Goal: Check status

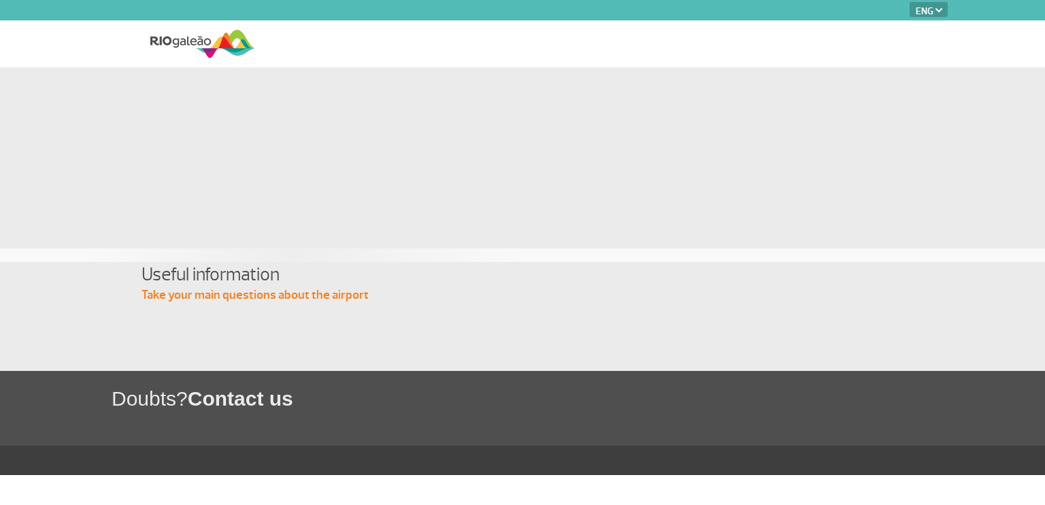
select select "en"
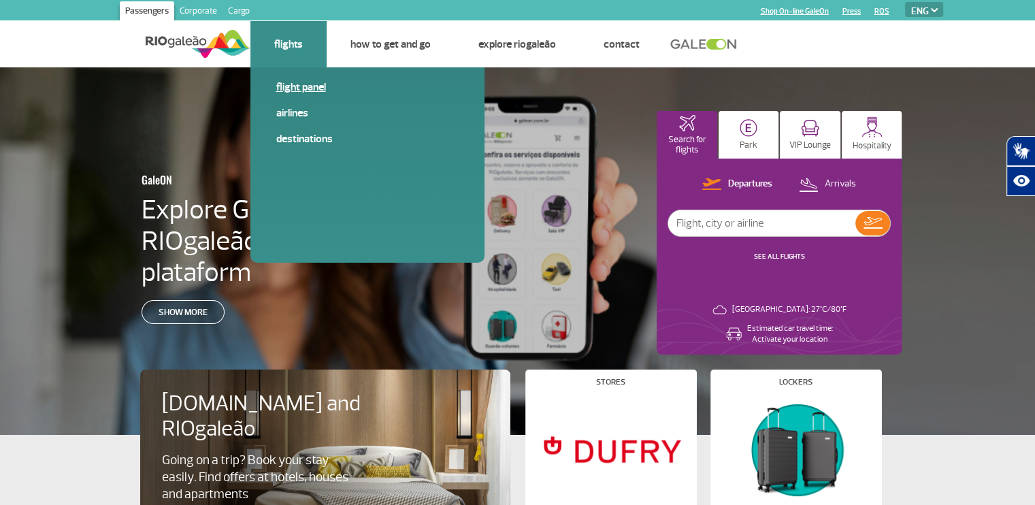
click at [294, 88] on link "Flight panel" at bounding box center [367, 87] width 182 height 15
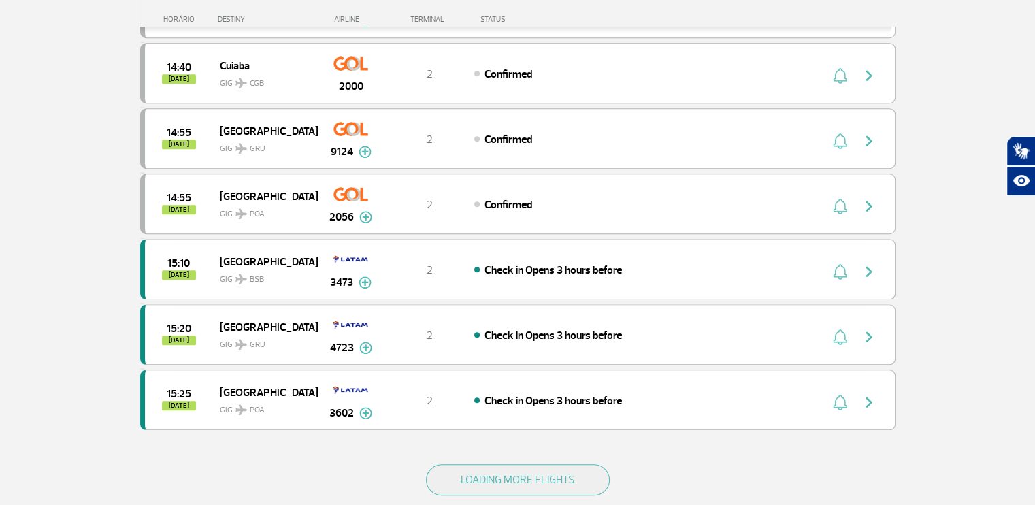
scroll to position [1094, 0]
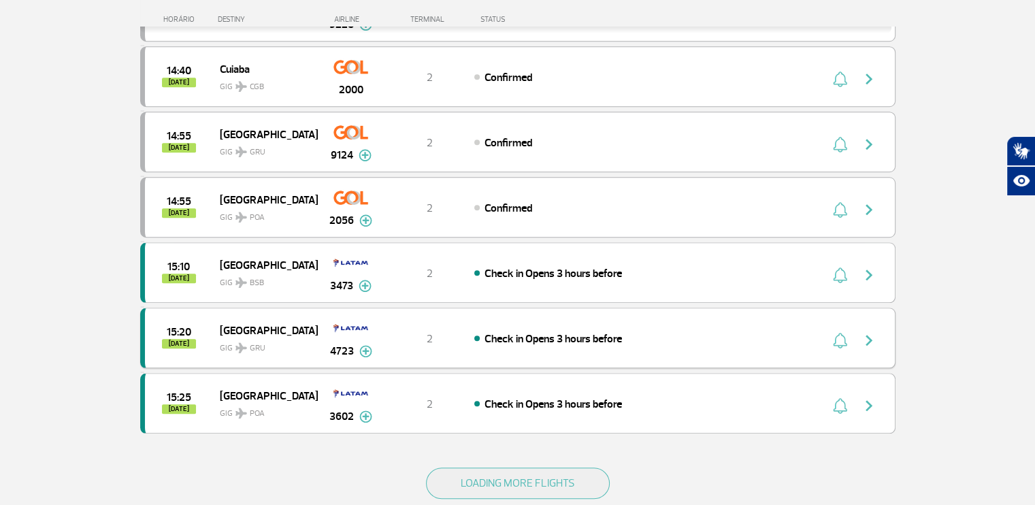
click at [363, 345] on img at bounding box center [365, 351] width 13 height 12
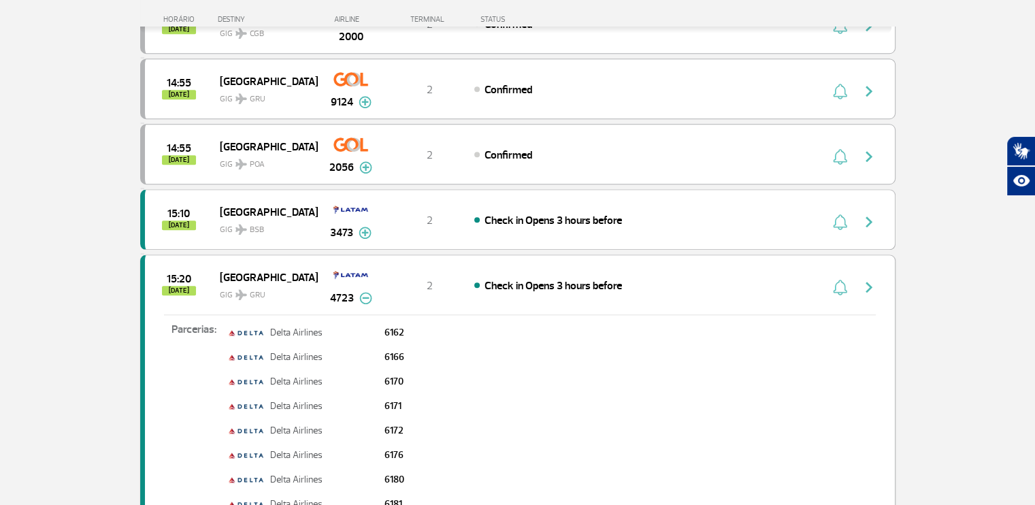
scroll to position [1158, 0]
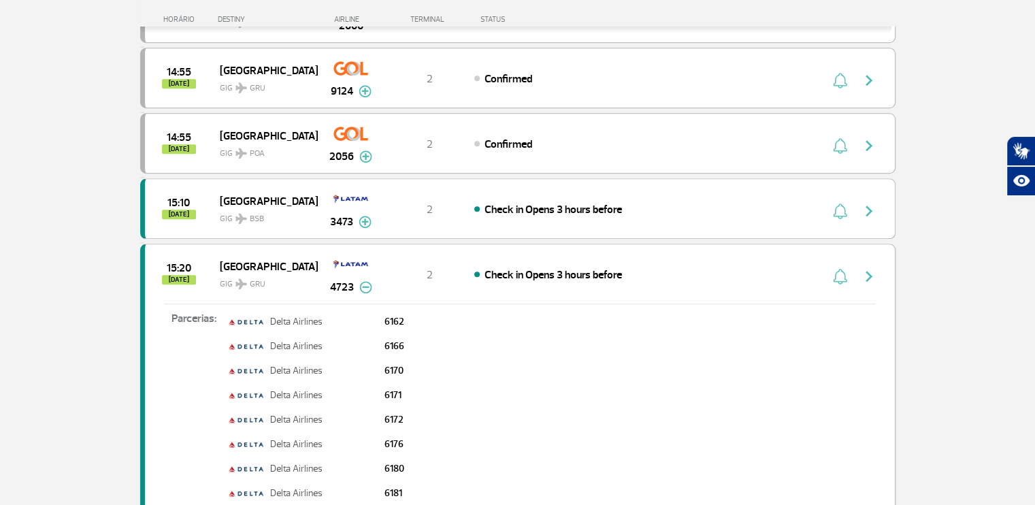
click at [868, 268] on img "button" at bounding box center [869, 276] width 16 height 16
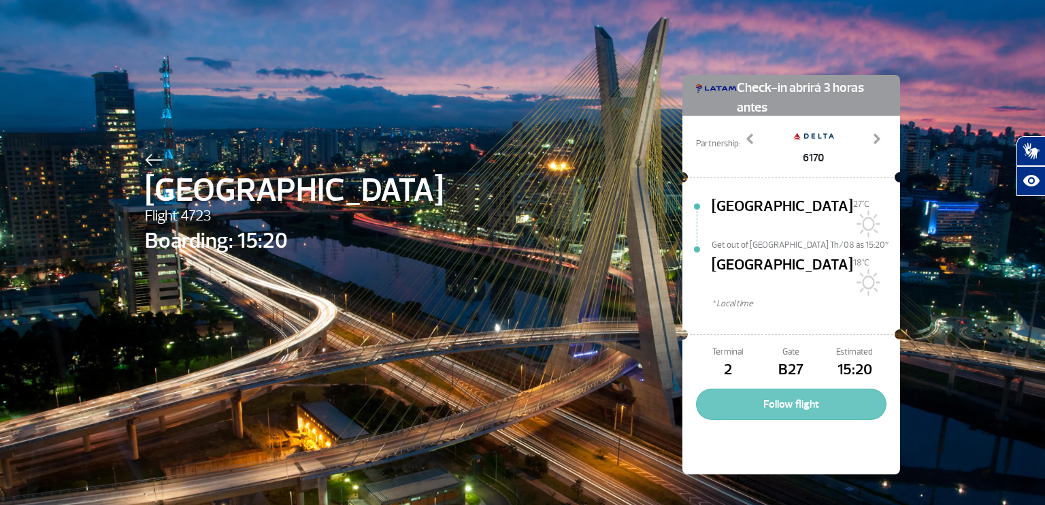
click at [781, 389] on button "Follow flight" at bounding box center [791, 404] width 191 height 31
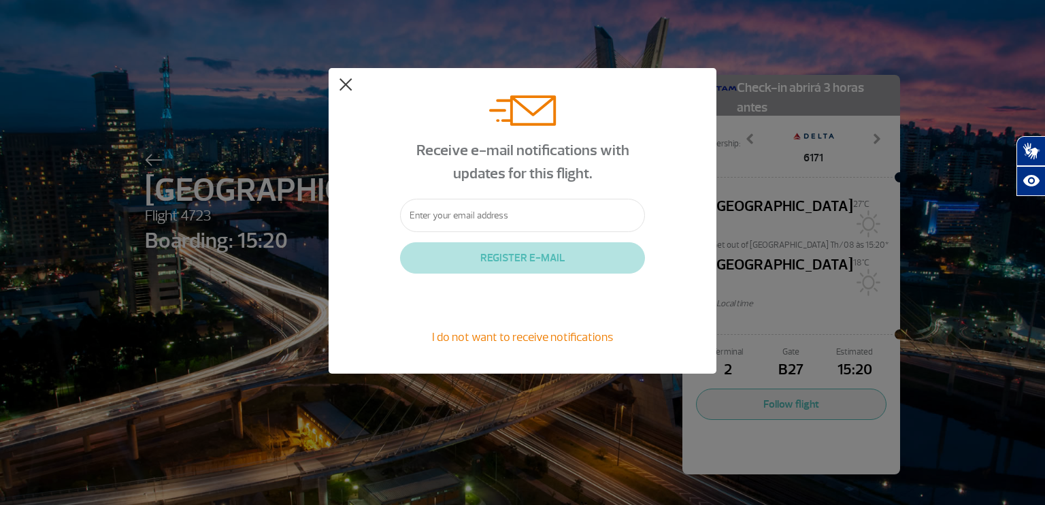
click at [344, 84] on button at bounding box center [346, 85] width 14 height 14
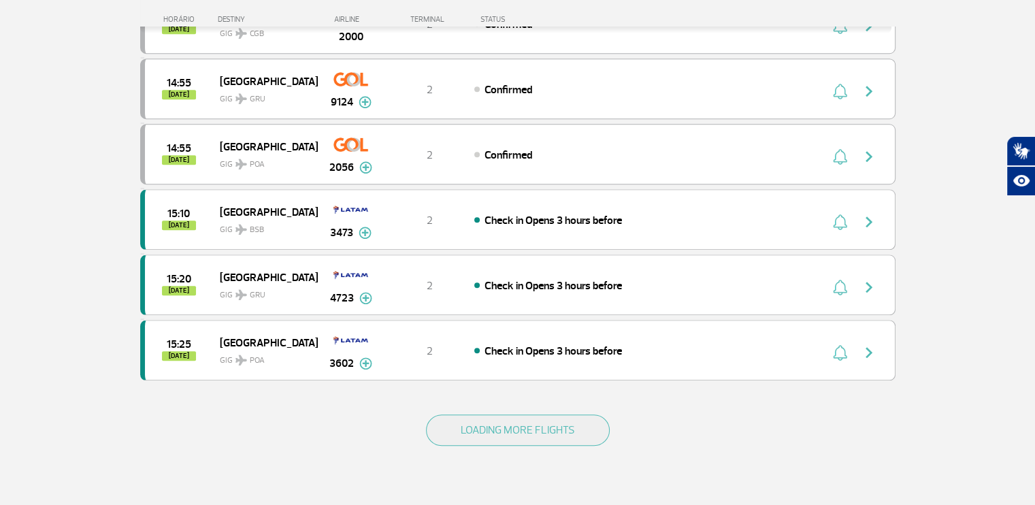
scroll to position [1154, 0]
